Goal: Information Seeking & Learning: Learn about a topic

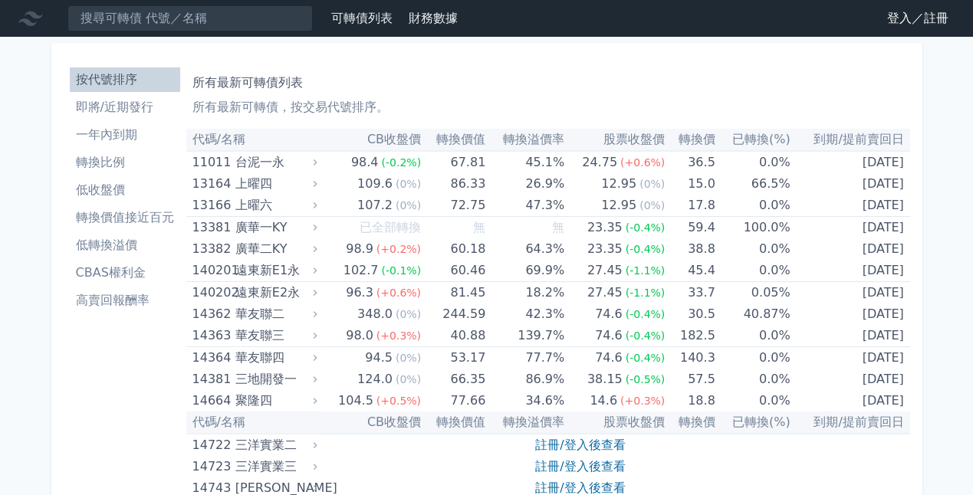
click at [541, 26] on link "登入／註冊" at bounding box center [918, 18] width 86 height 25
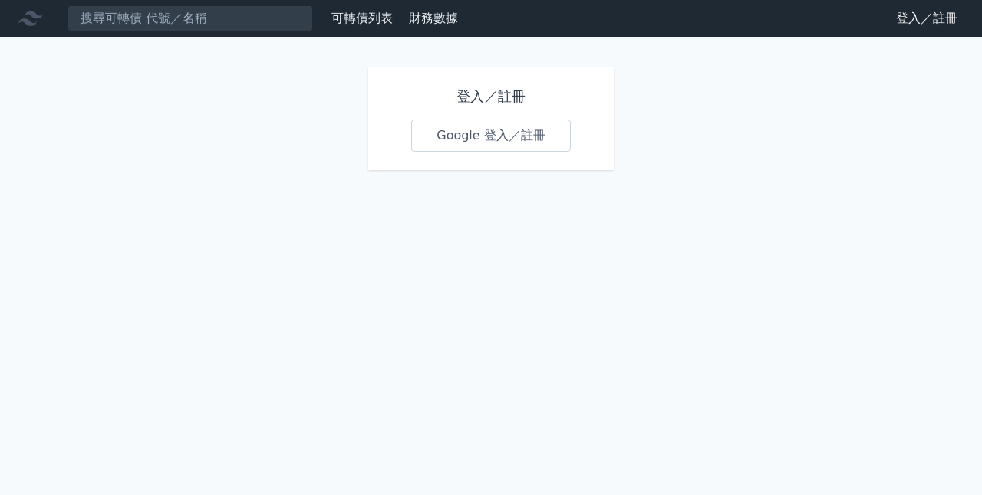
click at [503, 121] on link "Google 登入／註冊" at bounding box center [490, 136] width 159 height 32
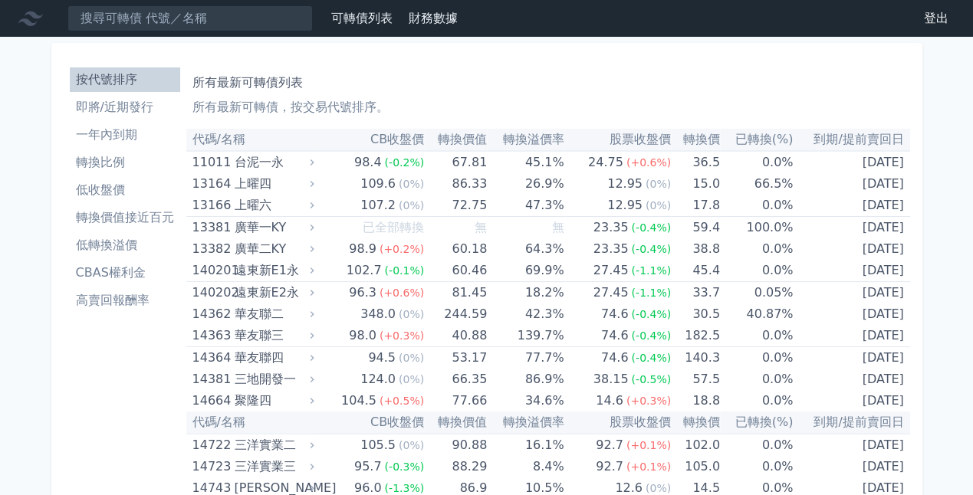
click at [120, 301] on li "高賣回報酬率" at bounding box center [125, 300] width 110 height 18
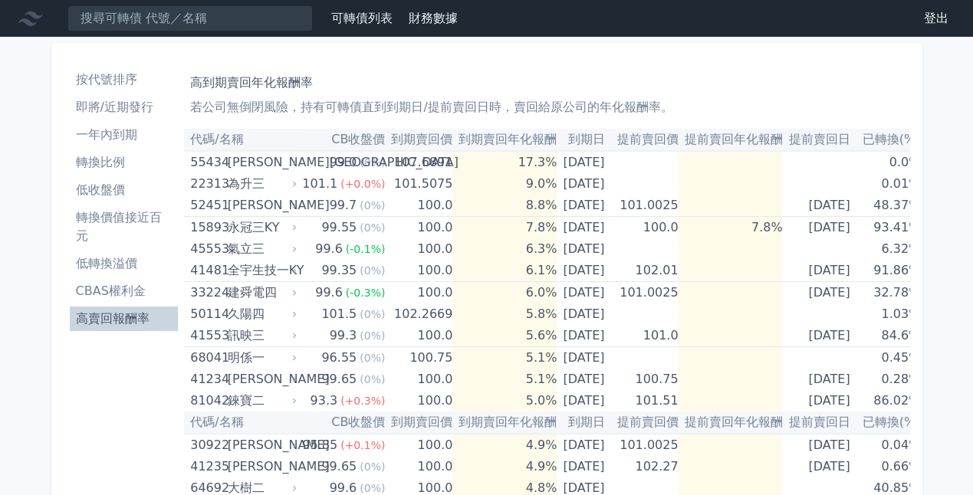
click at [124, 220] on li "轉換價值接近百元" at bounding box center [124, 227] width 109 height 37
click at [116, 103] on li "即將/近期發行" at bounding box center [124, 107] width 109 height 18
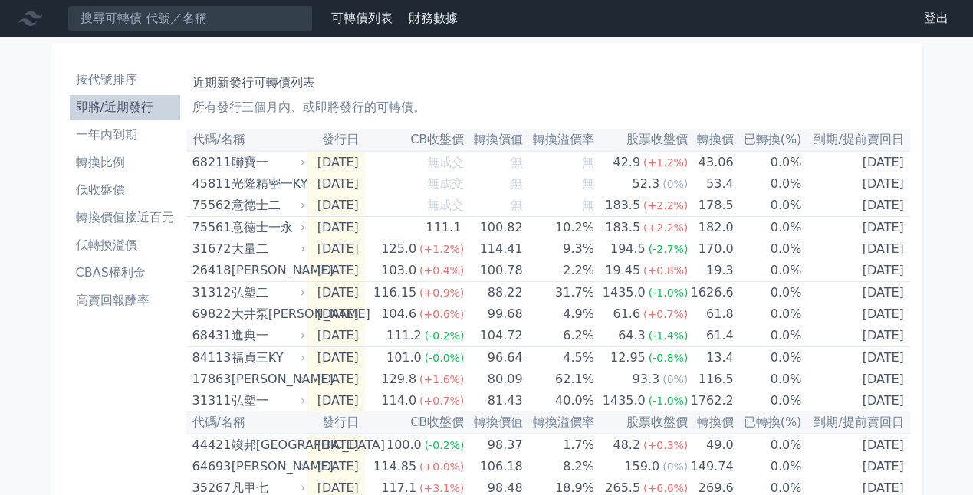
click at [124, 156] on li "轉換比例" at bounding box center [125, 162] width 110 height 18
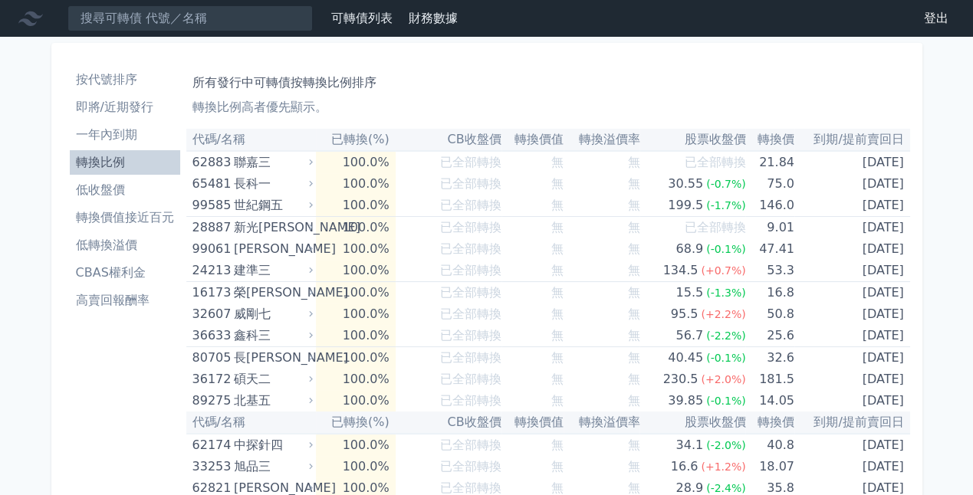
click at [106, 190] on li "低收盤價" at bounding box center [125, 190] width 110 height 18
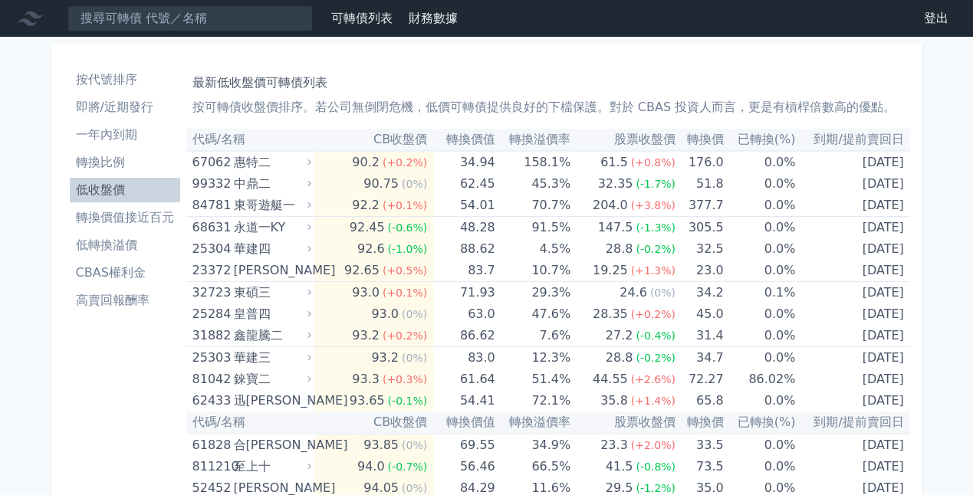
click at [136, 218] on li "轉換價值接近百元" at bounding box center [125, 218] width 110 height 18
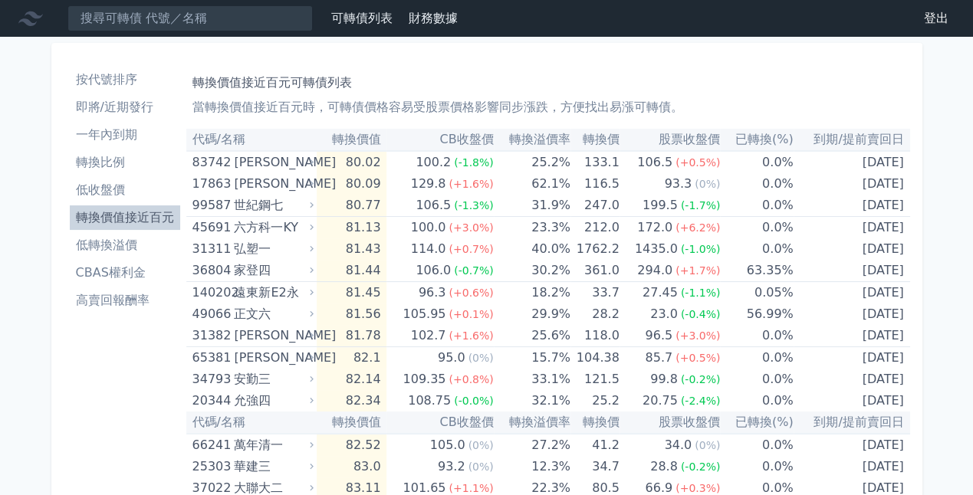
click at [129, 242] on li "低轉換溢價" at bounding box center [125, 245] width 110 height 18
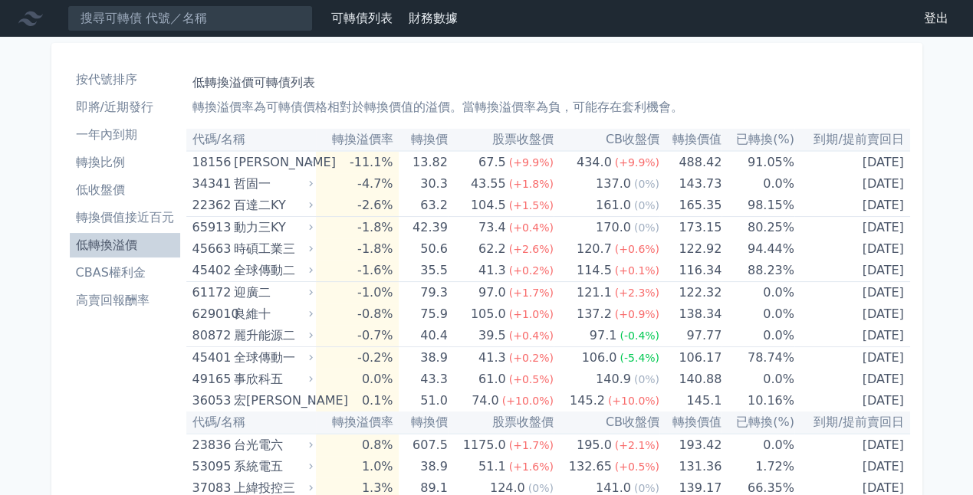
click at [124, 268] on li "CBAS權利金" at bounding box center [125, 273] width 110 height 18
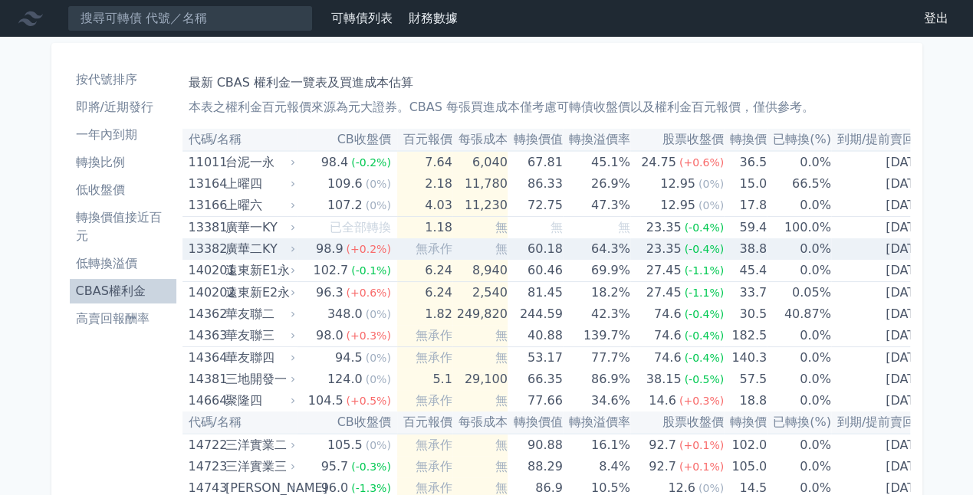
click at [261, 248] on div "廣華二KY" at bounding box center [258, 248] width 67 height 21
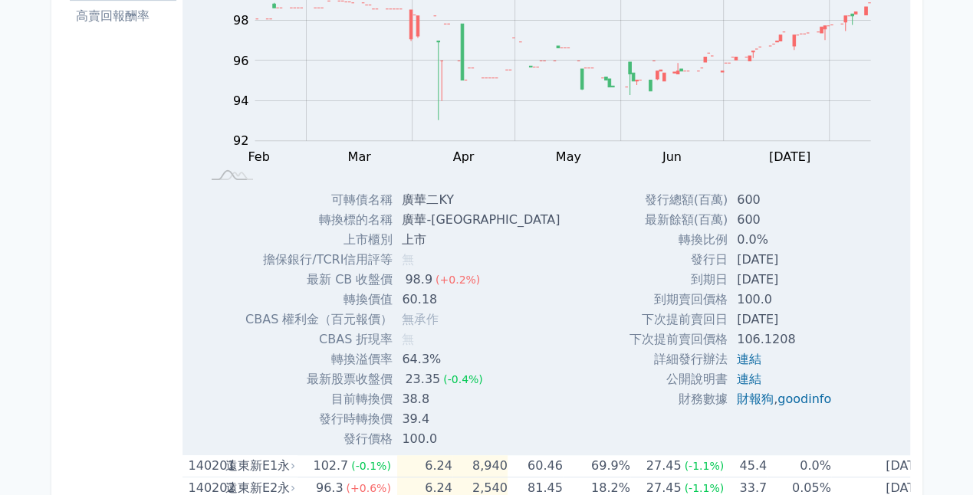
scroll to position [307, 0]
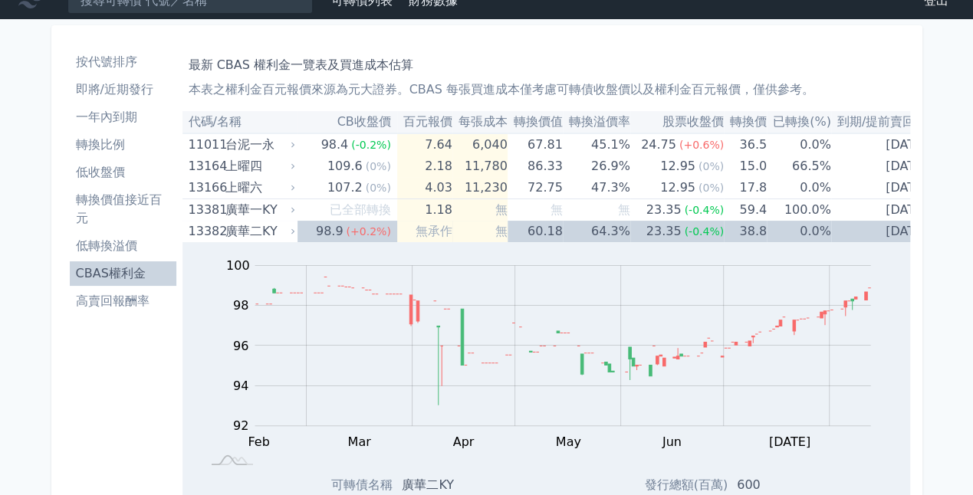
scroll to position [0, 0]
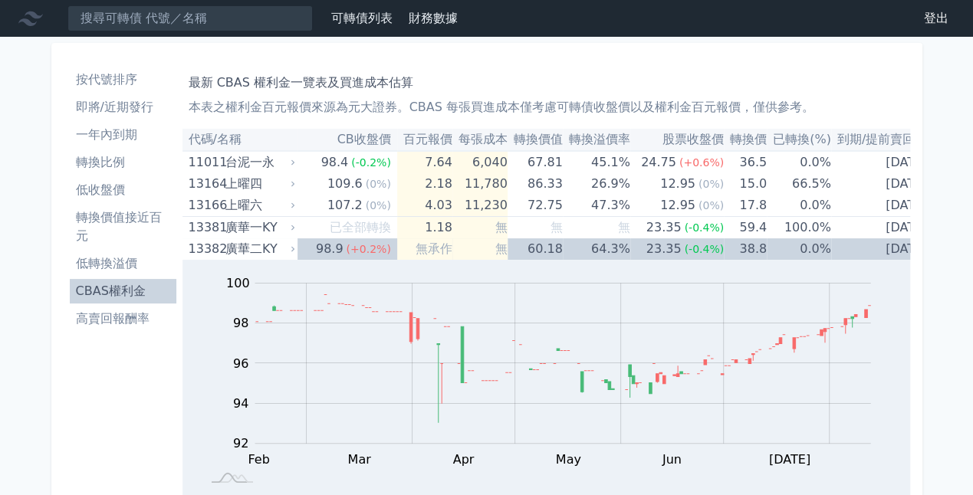
click at [124, 323] on li "高賣回報酬率" at bounding box center [123, 319] width 107 height 18
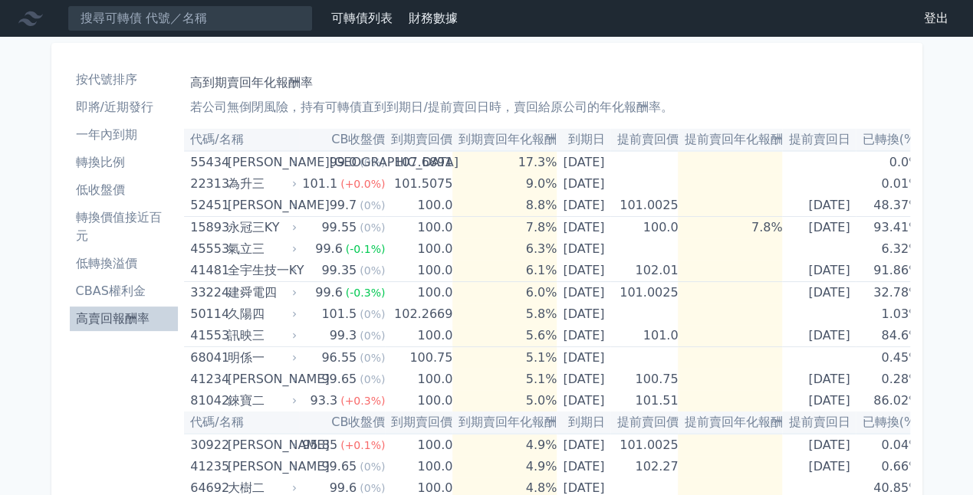
click at [94, 129] on li "一年內到期" at bounding box center [124, 135] width 109 height 18
